Goal: Navigation & Orientation: Go to known website

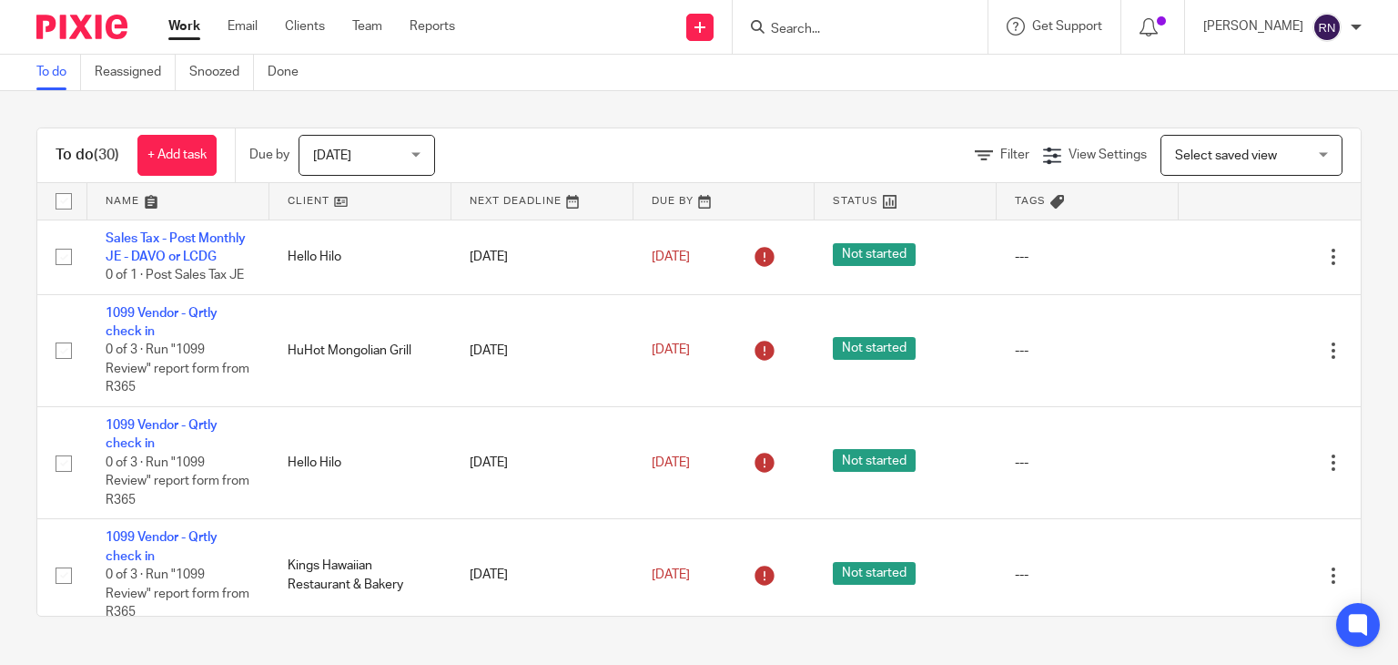
click at [929, 30] on input "Search" at bounding box center [851, 30] width 164 height 16
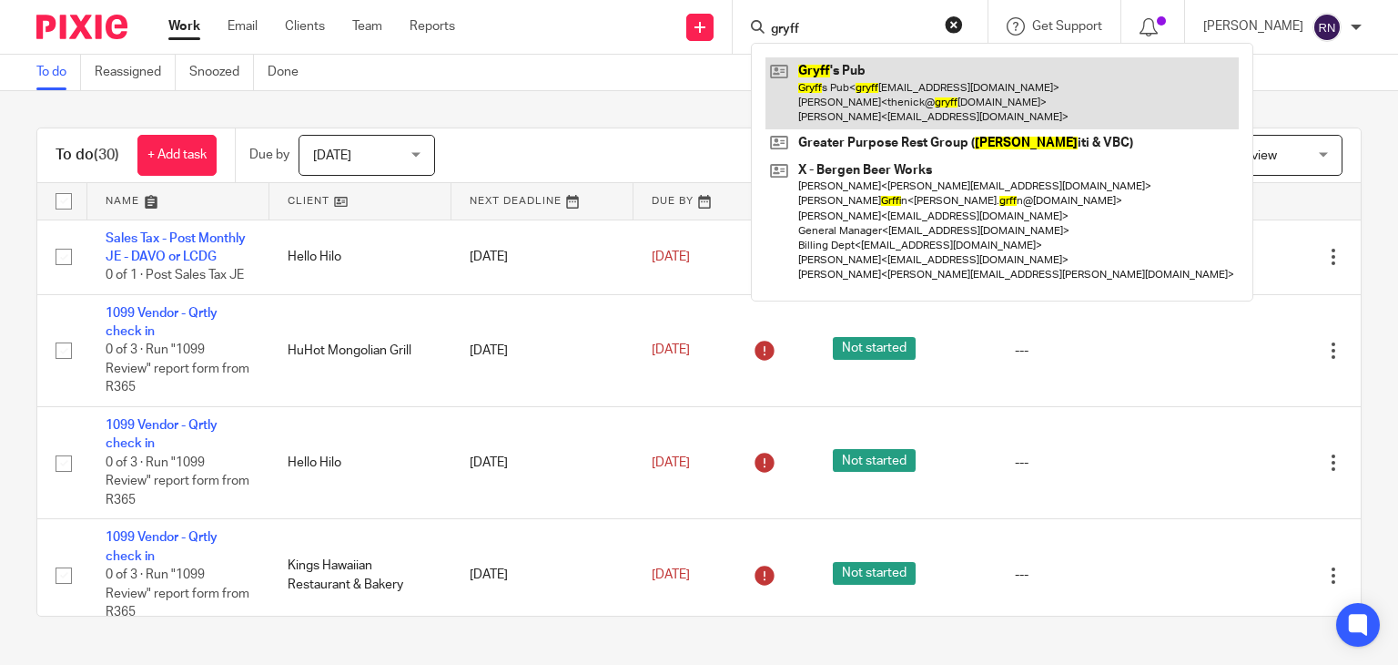
type input "gryff"
click at [948, 88] on link at bounding box center [1002, 93] width 473 height 72
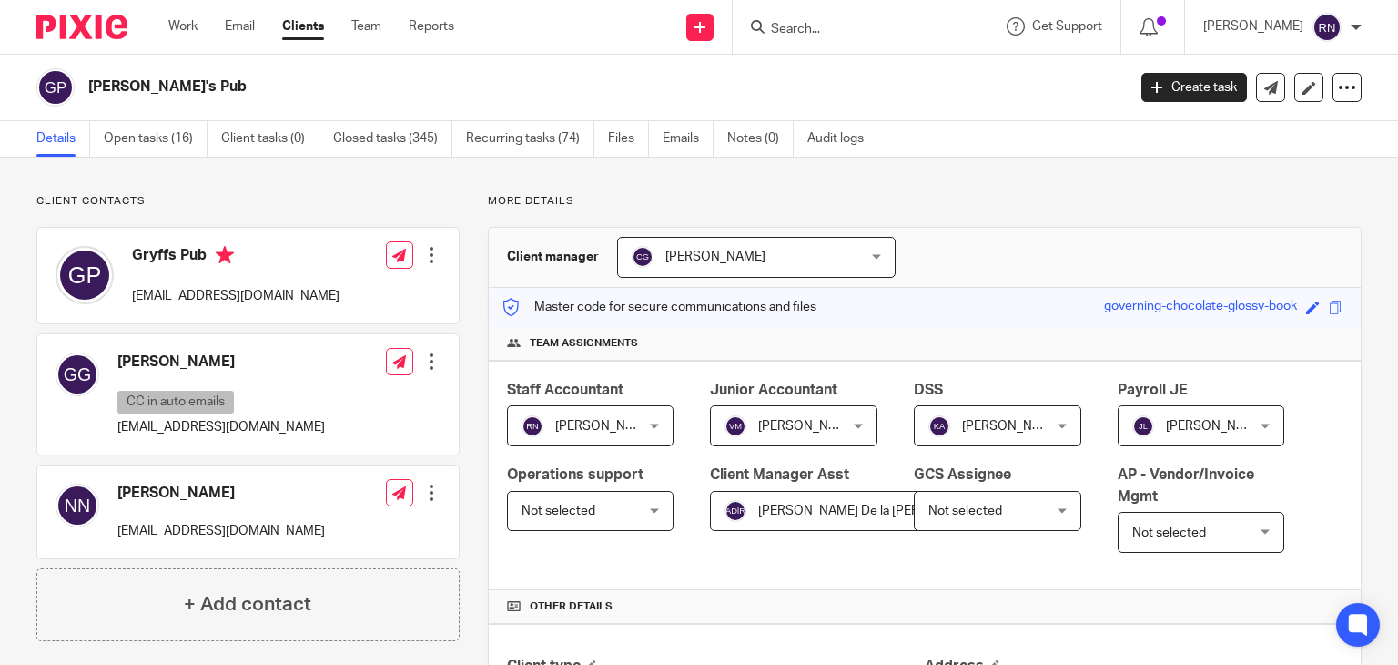
scroll to position [349, 0]
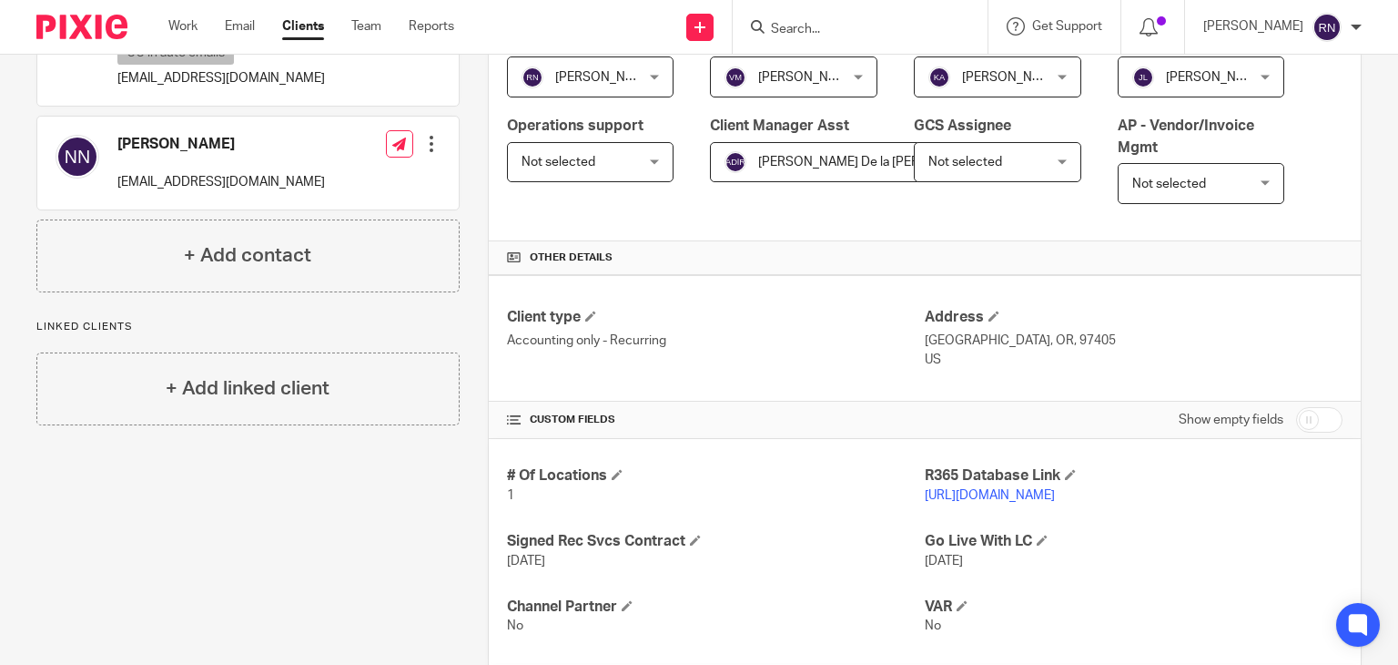
click at [994, 490] on link "http://gryffspub.restaurant365.com" at bounding box center [990, 495] width 130 height 13
